Goal: Task Accomplishment & Management: Use online tool/utility

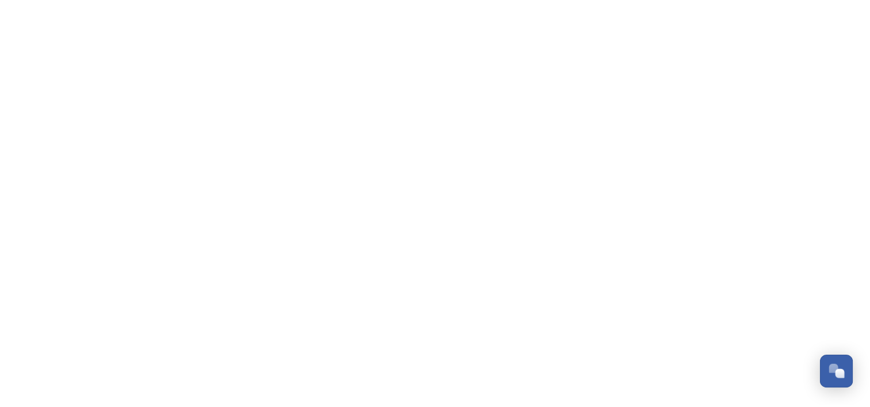
scroll to position [586, 0]
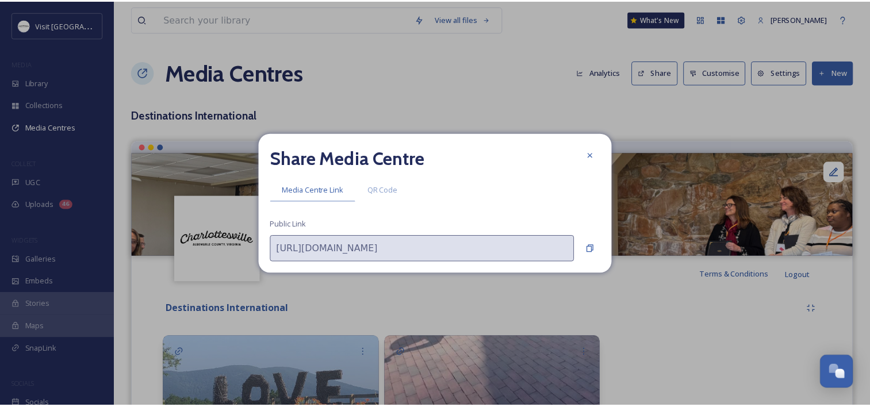
scroll to position [586, 0]
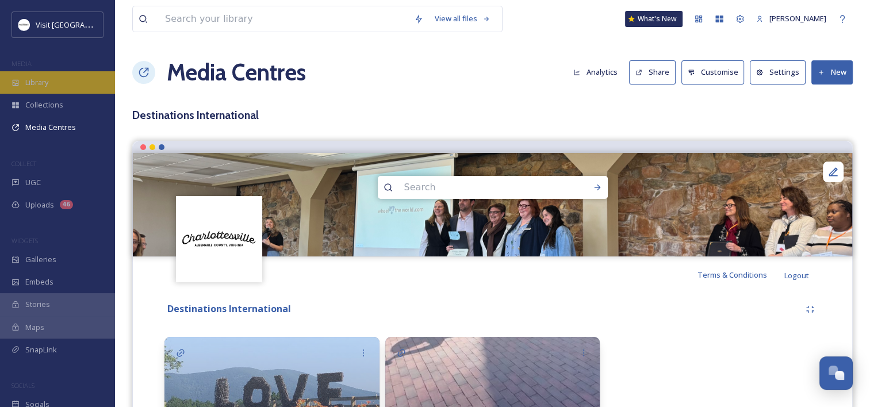
click at [44, 90] on div "Library" at bounding box center [57, 82] width 115 height 22
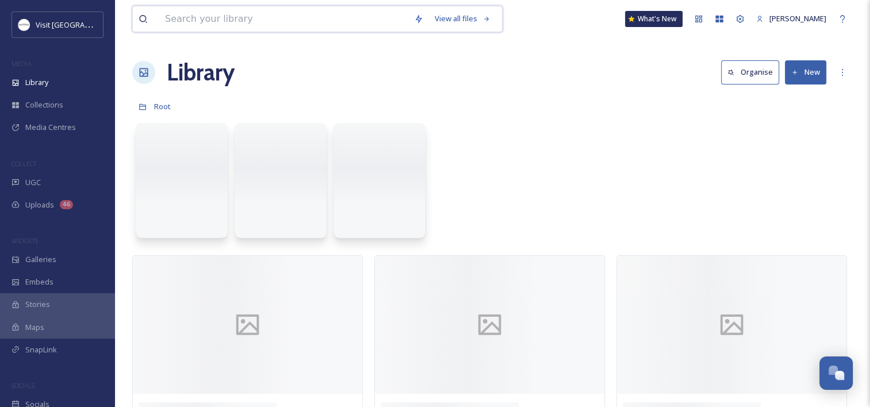
click at [271, 25] on input at bounding box center [283, 18] width 249 height 25
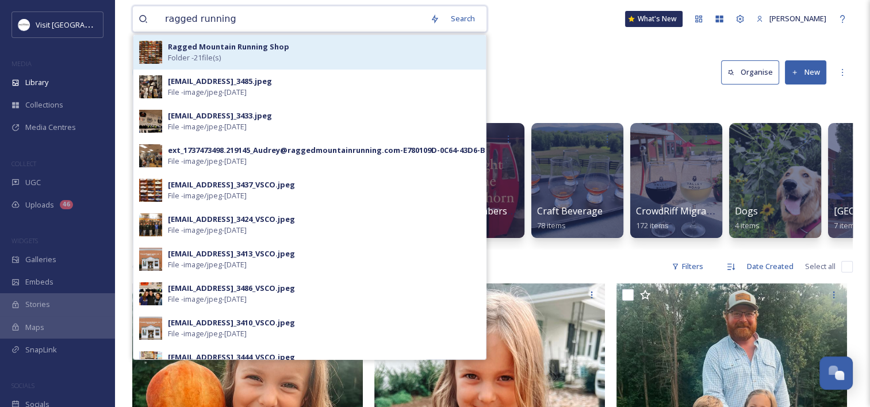
type input "ragged running"
click at [199, 44] on strong "Ragged Mountain Running Shop" at bounding box center [228, 46] width 121 height 10
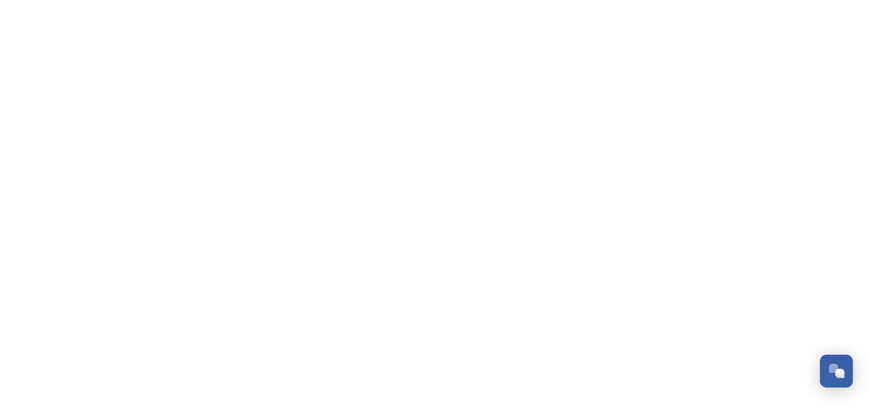
scroll to position [587, 0]
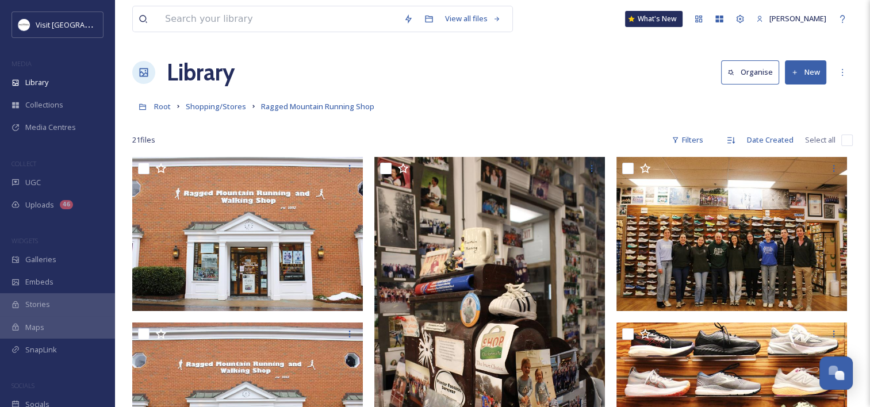
click at [808, 72] on button "New" at bounding box center [805, 72] width 41 height 24
click at [782, 99] on span "File Upload" at bounding box center [800, 99] width 38 height 11
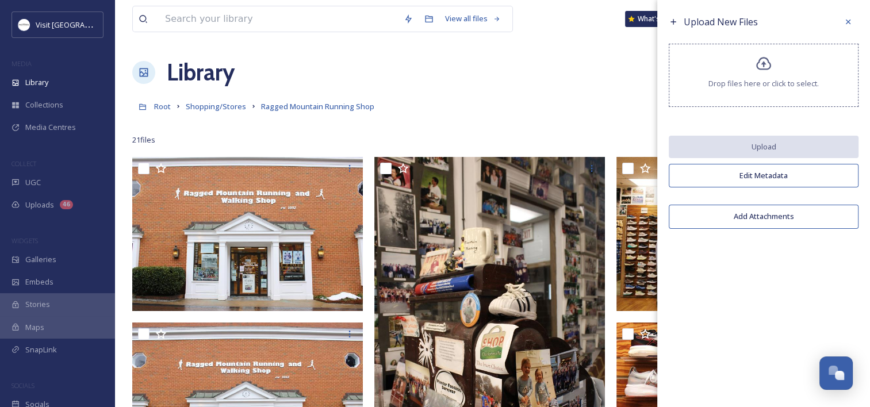
click at [753, 55] on div "Drop files here or click to select." at bounding box center [764, 75] width 190 height 63
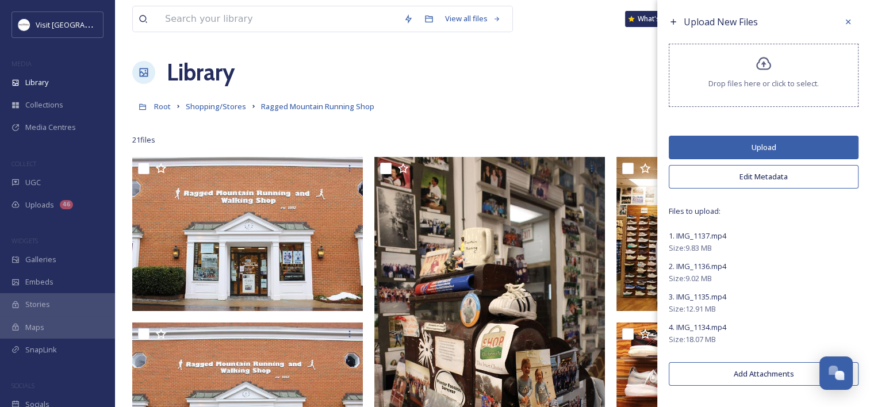
click at [739, 148] on button "Upload" at bounding box center [764, 148] width 190 height 24
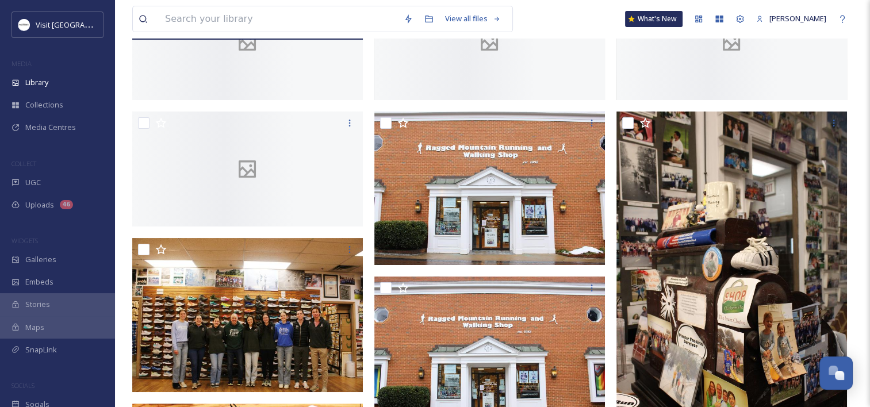
scroll to position [228, 0]
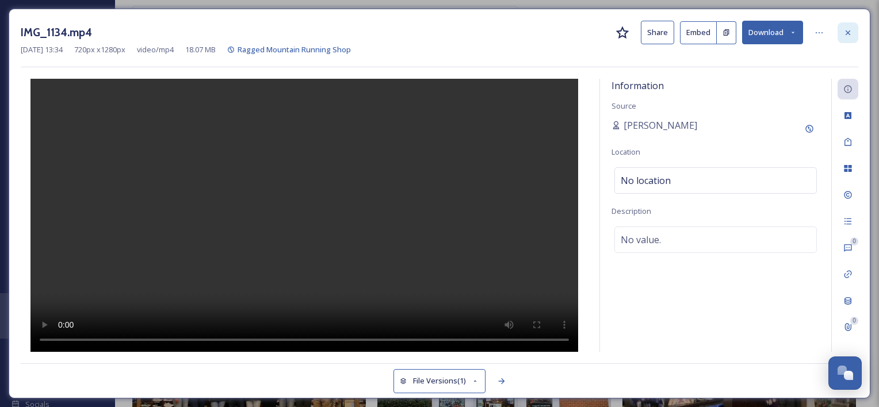
click at [838, 29] on div at bounding box center [847, 32] width 21 height 21
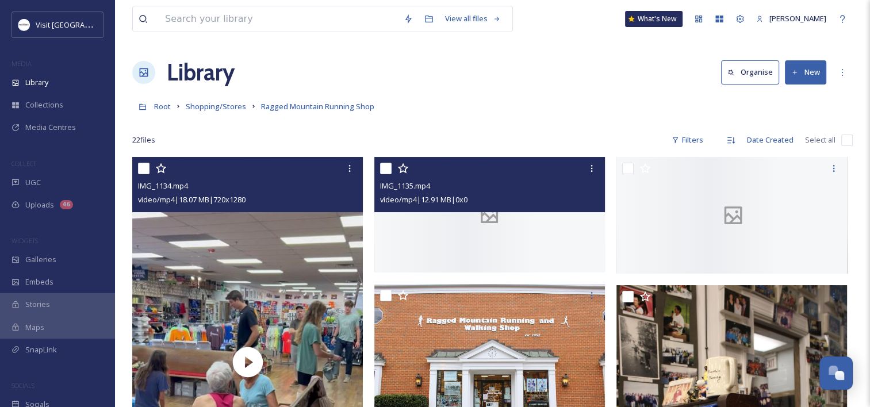
click at [479, 273] on div at bounding box center [489, 215] width 231 height 116
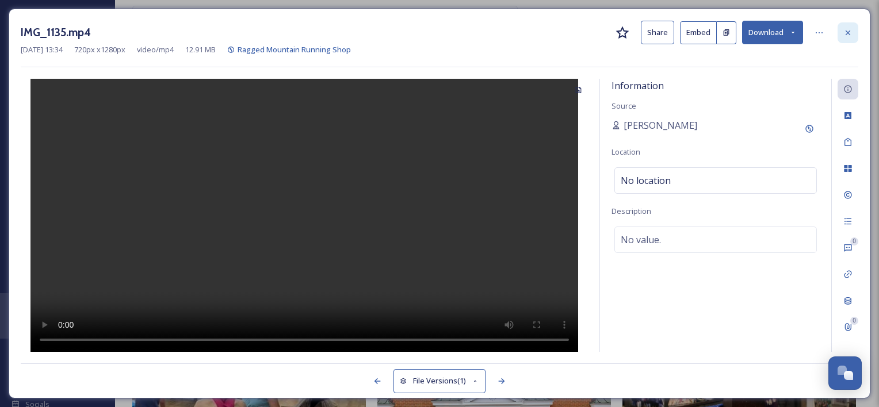
click at [849, 34] on icon at bounding box center [847, 32] width 9 height 9
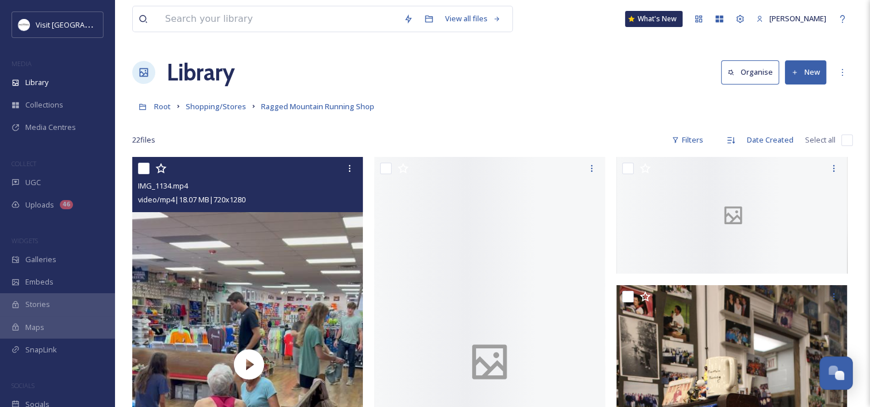
click at [698, 232] on div at bounding box center [732, 215] width 233 height 117
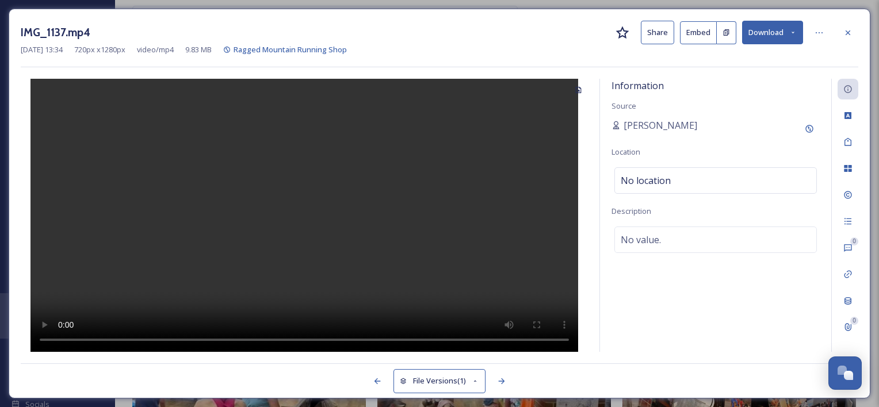
click at [302, 224] on video at bounding box center [303, 216] width 547 height 274
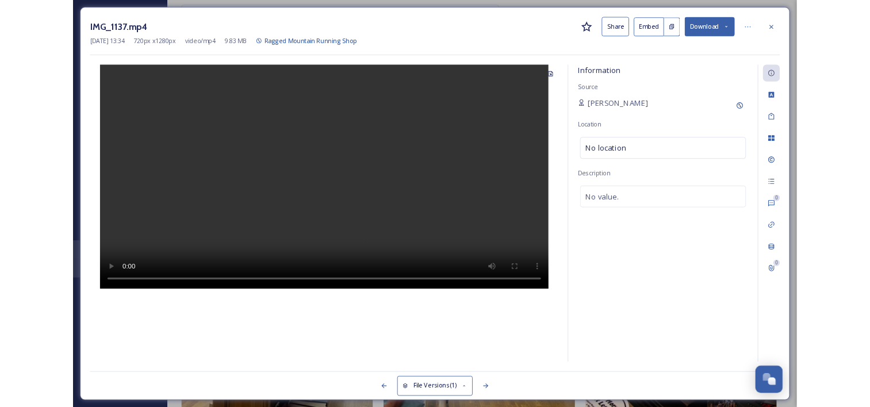
scroll to position [565, 0]
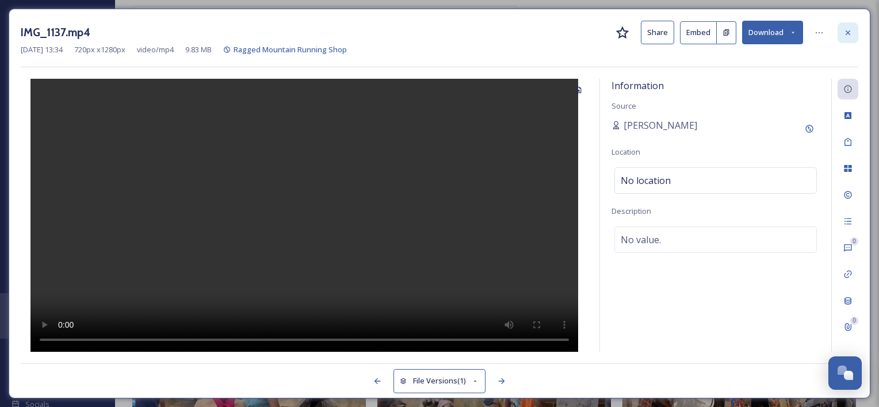
click at [843, 34] on icon at bounding box center [847, 32] width 9 height 9
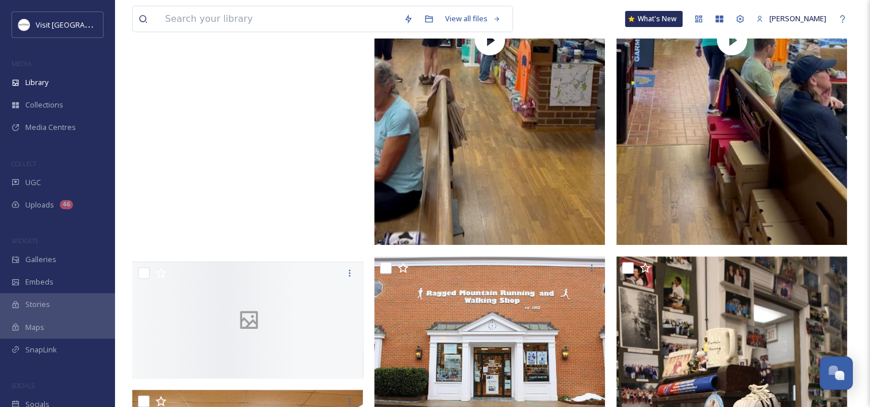
scroll to position [460, 0]
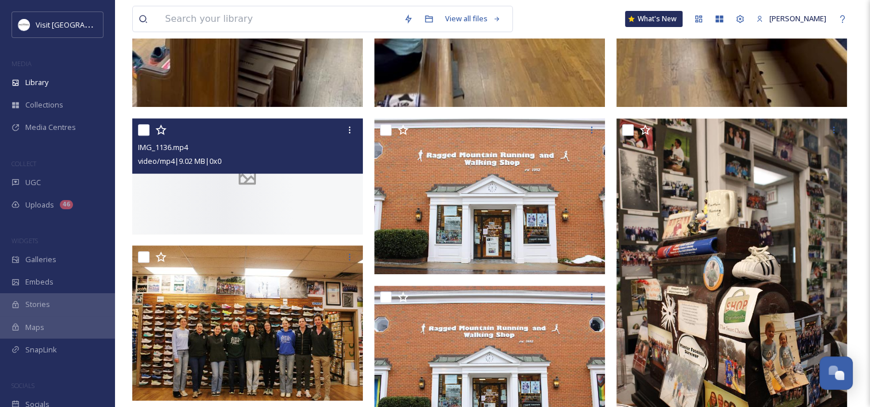
click at [217, 200] on div at bounding box center [247, 176] width 231 height 116
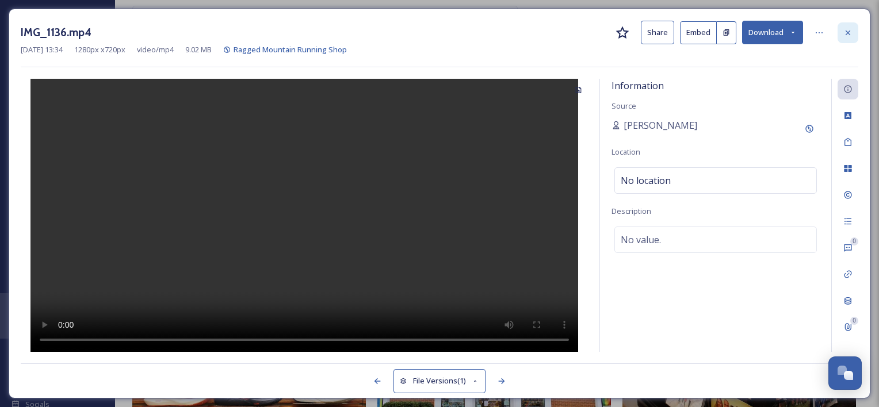
click at [854, 28] on div at bounding box center [847, 32] width 21 height 21
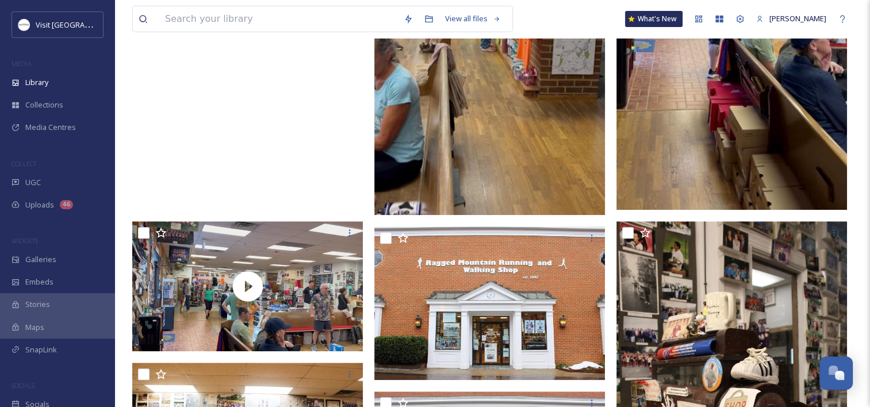
scroll to position [230, 0]
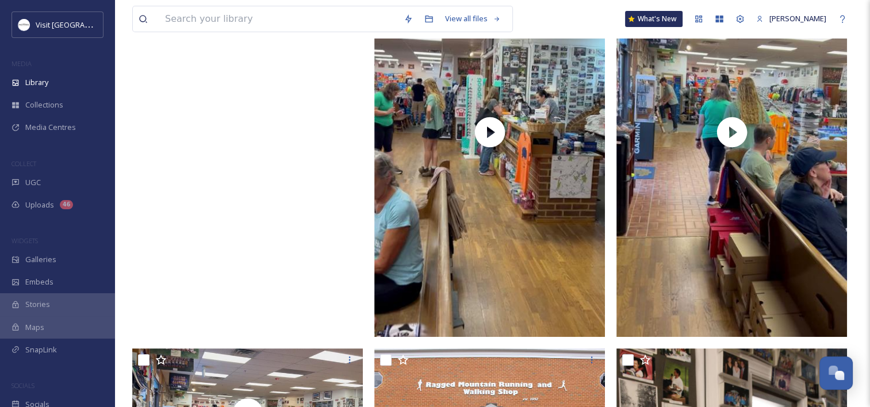
click at [225, 149] on video "IMG_1134.mp4" at bounding box center [247, 132] width 231 height 410
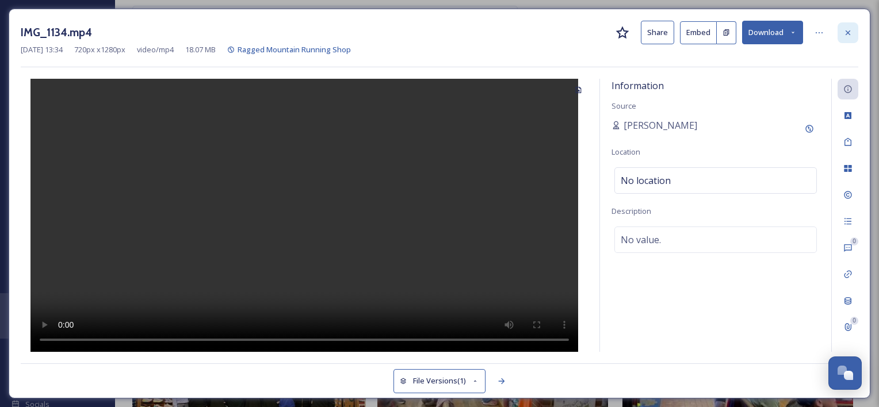
click at [850, 30] on icon at bounding box center [847, 32] width 9 height 9
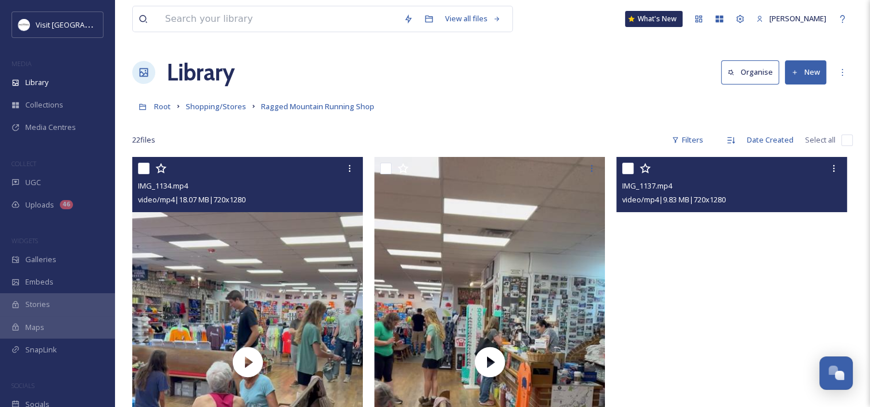
click at [715, 284] on video "IMG_1137.mp4" at bounding box center [731, 362] width 231 height 410
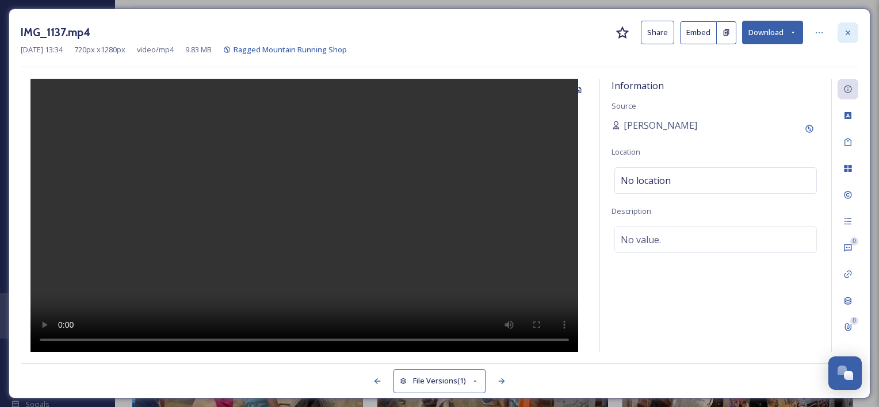
click at [857, 31] on div at bounding box center [847, 32] width 21 height 21
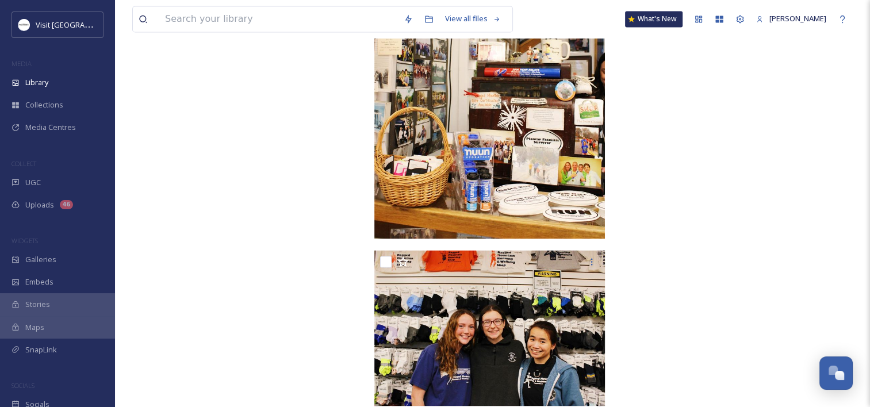
scroll to position [2120, 0]
